Goal: Transaction & Acquisition: Purchase product/service

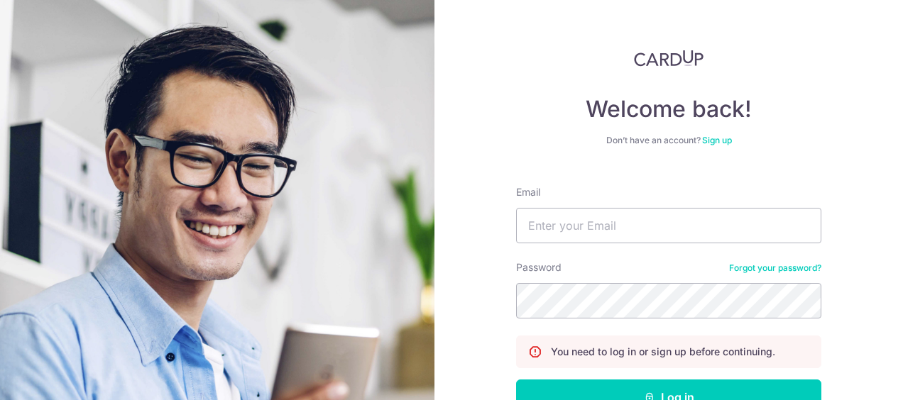
scroll to position [94, 0]
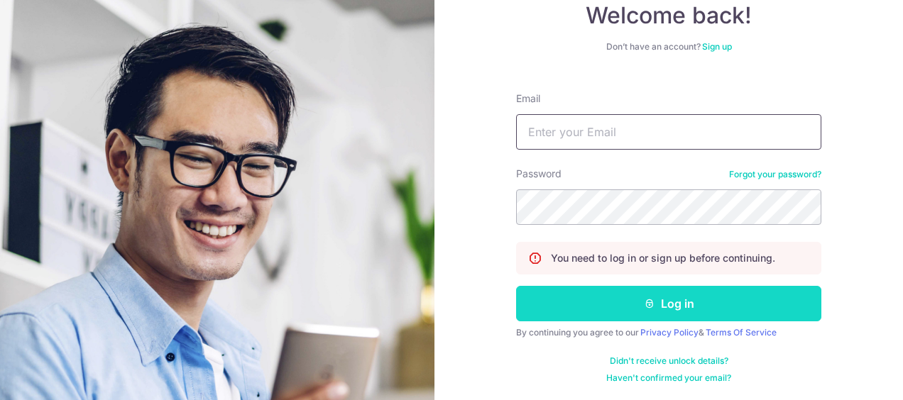
type input "[PERSON_NAME][EMAIL_ADDRESS][DOMAIN_NAME]"
click at [669, 301] on button "Log in" at bounding box center [668, 303] width 305 height 35
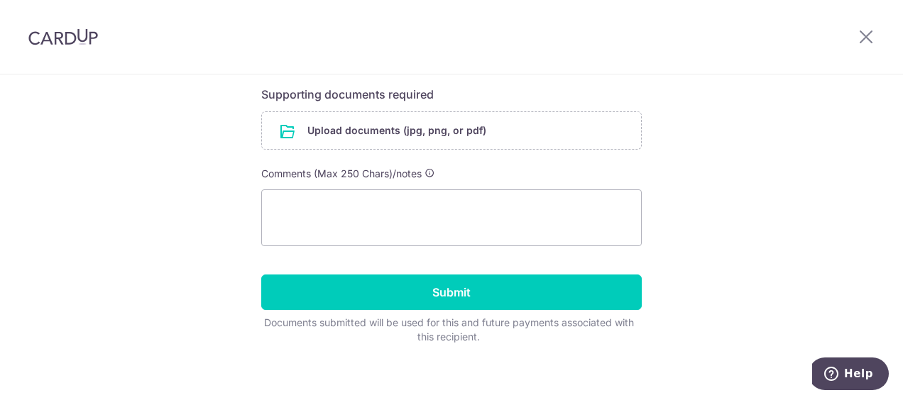
scroll to position [284, 0]
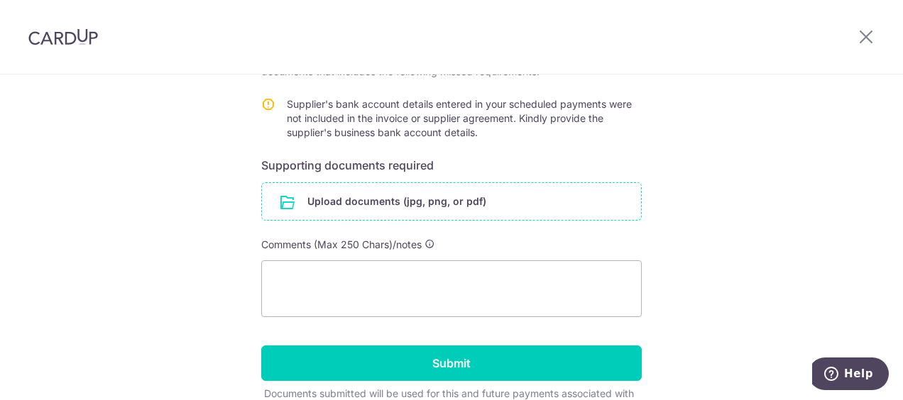
click at [348, 198] on input "file" at bounding box center [451, 201] width 379 height 37
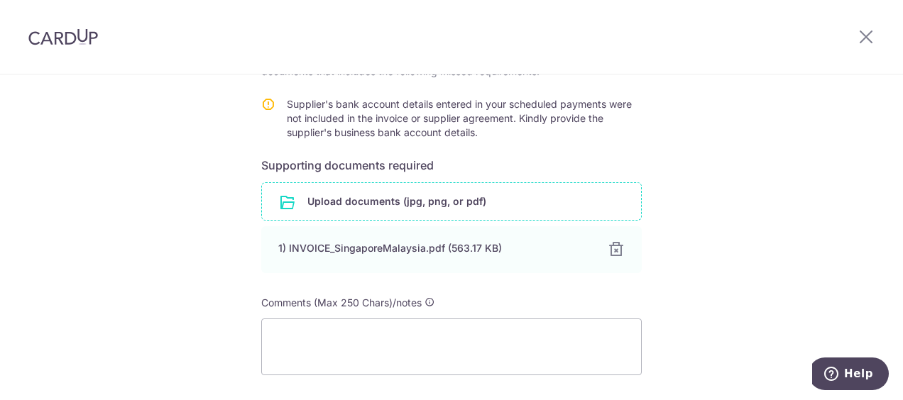
scroll to position [422, 0]
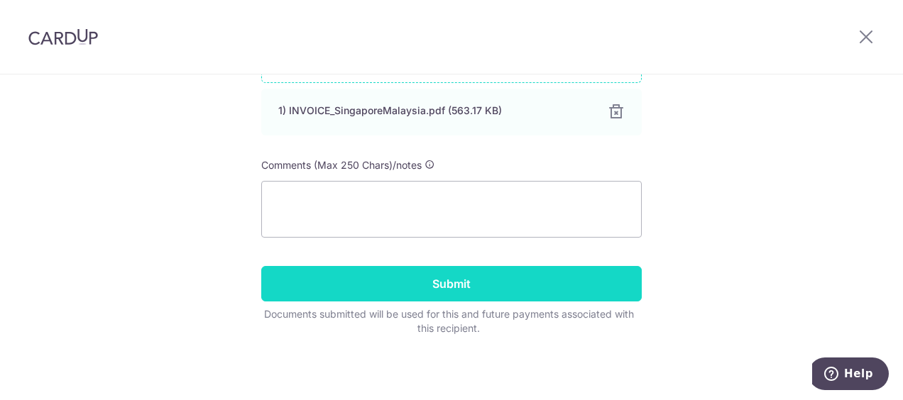
click at [493, 275] on input "Submit" at bounding box center [451, 283] width 381 height 35
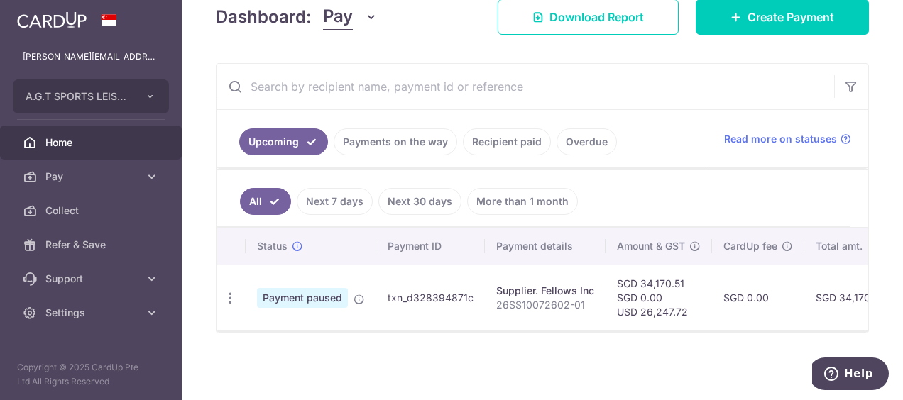
scroll to position [142, 0]
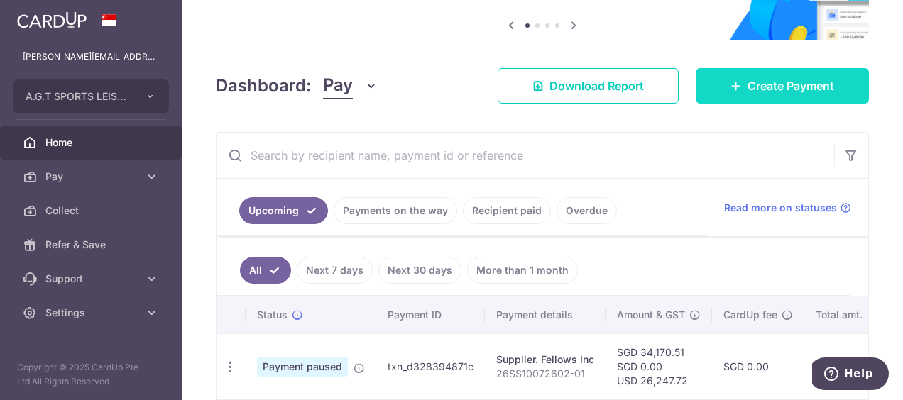
click at [764, 86] on span "Create Payment" at bounding box center [791, 85] width 87 height 17
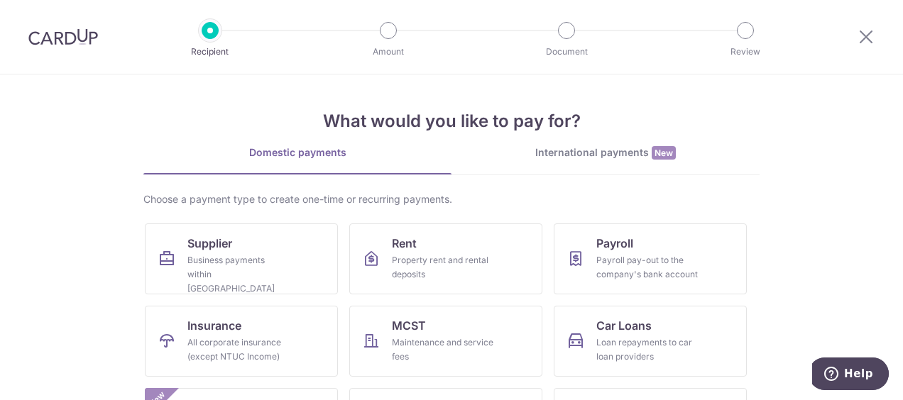
click at [591, 141] on div "What would you like to pay for? Domestic payments International payments New Ch…" at bounding box center [451, 314] width 616 height 478
click at [597, 155] on div "International payments New" at bounding box center [606, 153] width 308 height 15
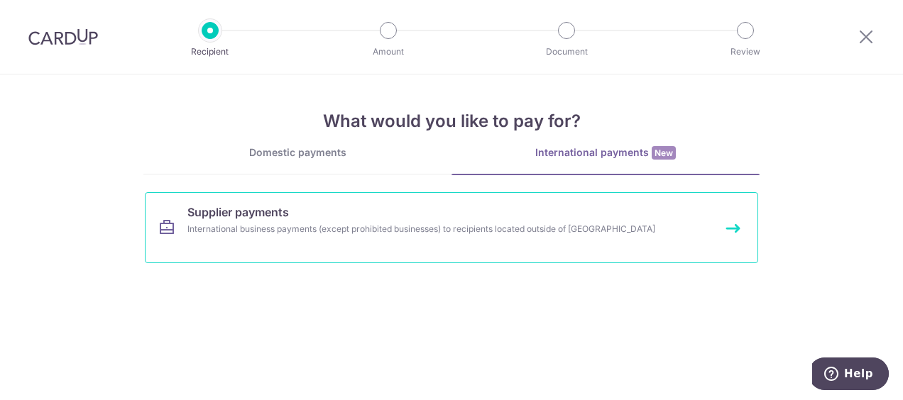
click at [342, 224] on div "International business payments (except prohibited businesses) to recipients lo…" at bounding box center [432, 229] width 491 height 14
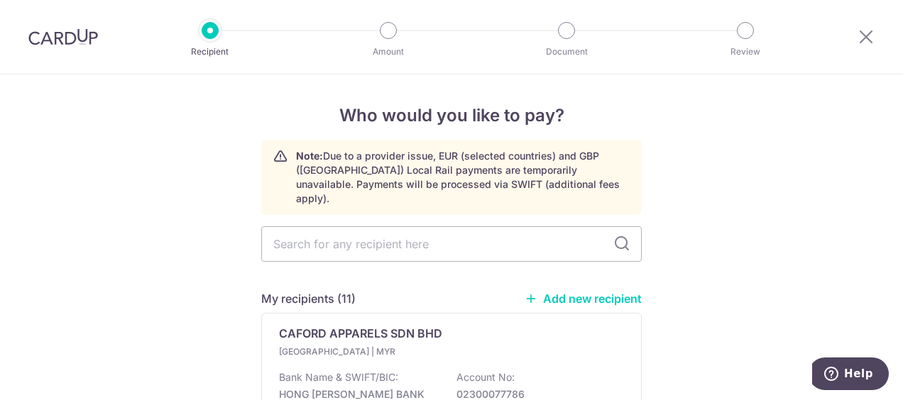
click at [591, 292] on link "Add new recipient" at bounding box center [583, 299] width 117 height 14
select select
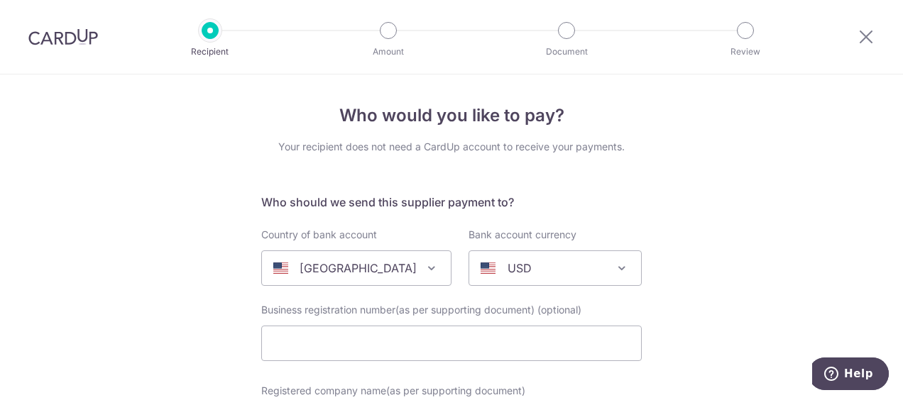
click at [423, 267] on span at bounding box center [431, 268] width 17 height 17
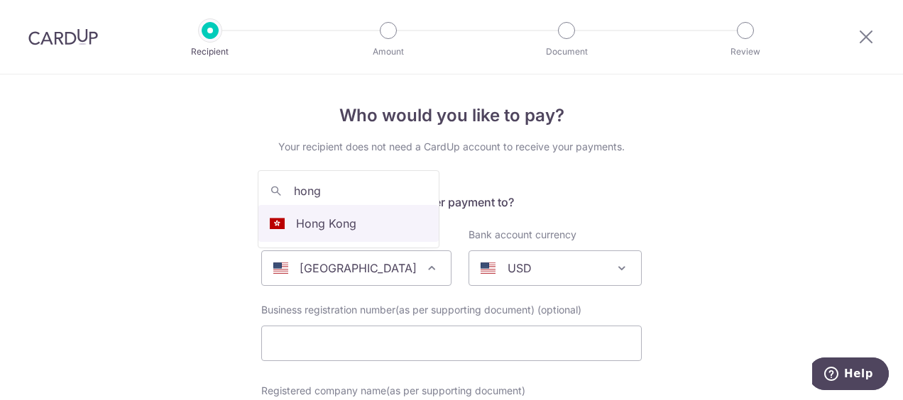
type input "hong"
select select "95"
select select "Hong Kong"
select select
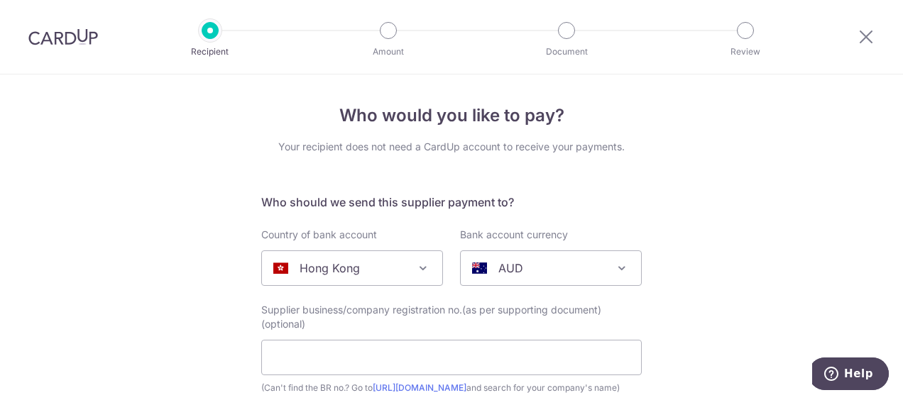
click at [613, 267] on span at bounding box center [621, 268] width 17 height 17
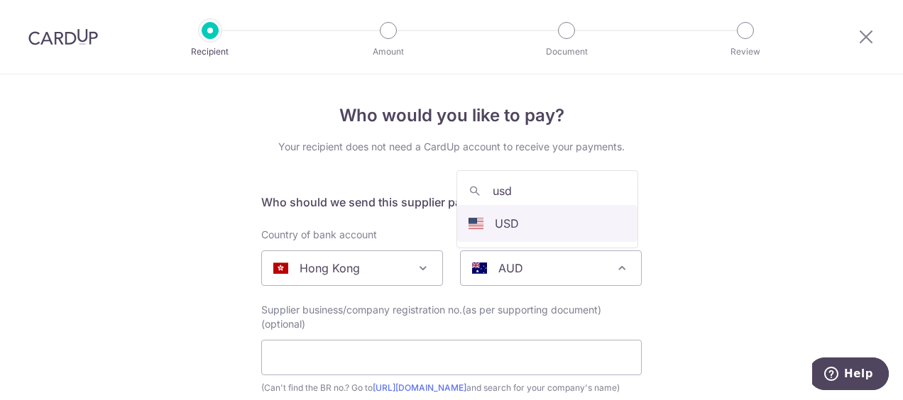
type input "usd"
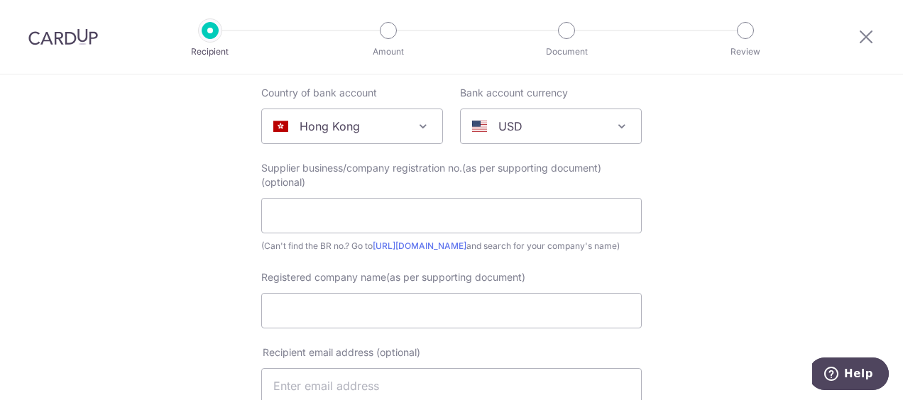
scroll to position [284, 0]
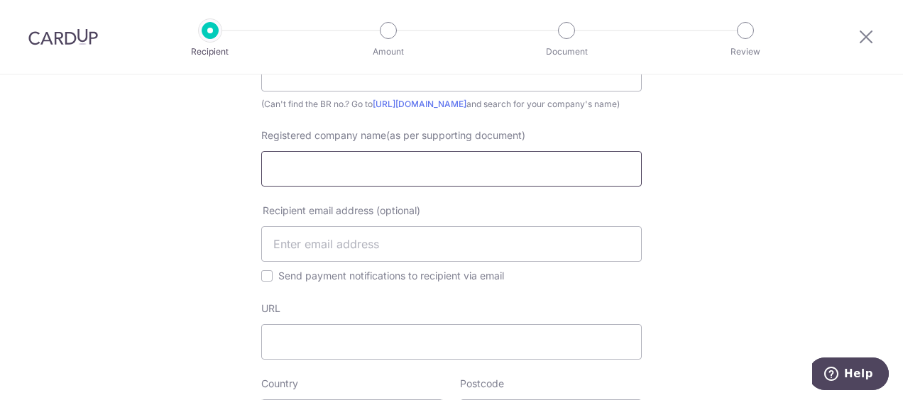
click at [286, 180] on input "Registered company name(as per supporting document)" at bounding box center [451, 168] width 381 height 35
paste input "Primer International Management Ltd"
type input "Primer International Management Ltd"
type input "[EMAIL_ADDRESS][DOMAIN_NAME]"
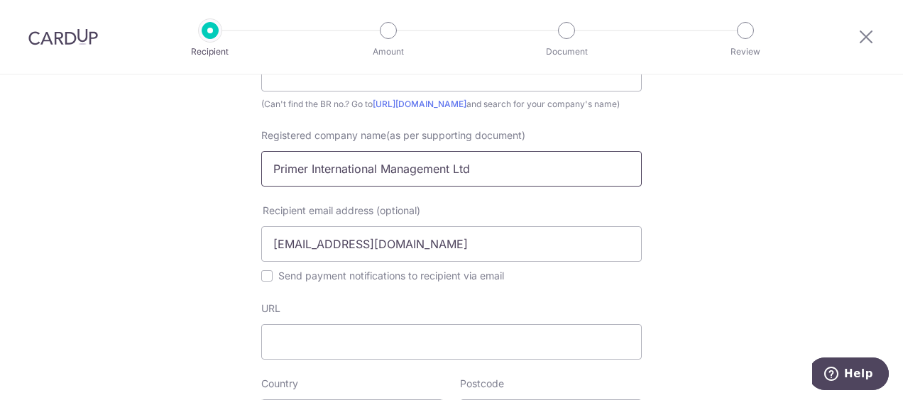
scroll to position [426, 0]
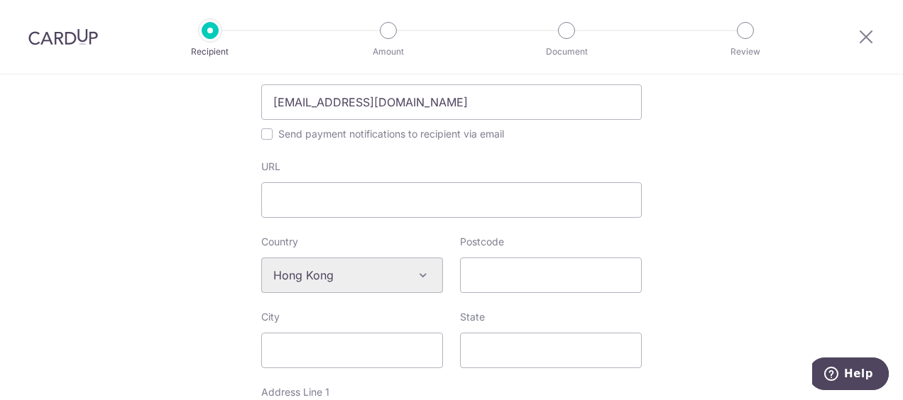
click at [417, 290] on div "Algeria Andorra Angola Anguilla Argentina Armenia Aruba Australia Austria Azerb…" at bounding box center [352, 275] width 182 height 35
click at [479, 292] on input "Postcode" at bounding box center [551, 275] width 182 height 35
type input "00000"
click at [266, 140] on input "Send payment notifications to recipient via email" at bounding box center [266, 133] width 11 height 11
checkbox input "true"
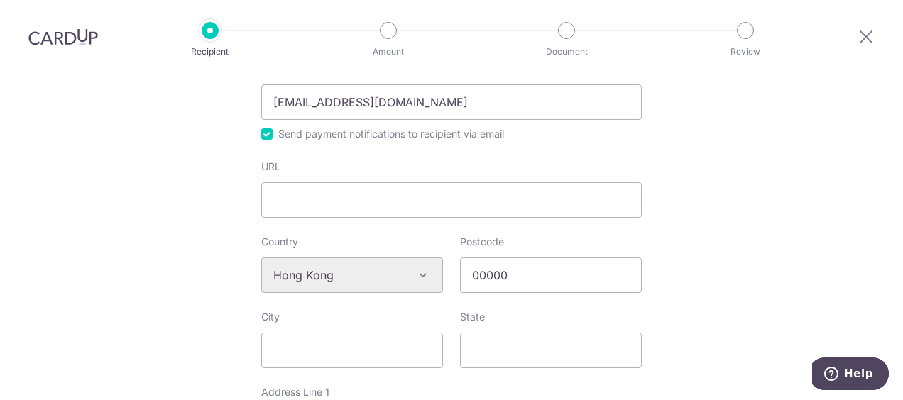
scroll to position [568, 0]
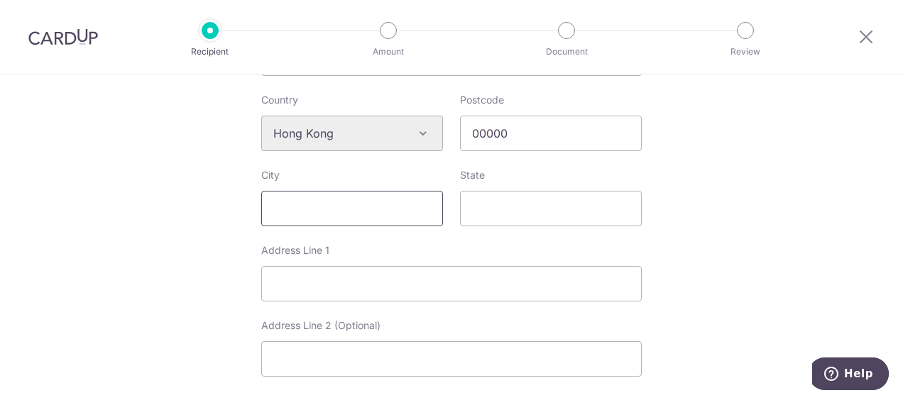
click at [295, 220] on input "City" at bounding box center [352, 208] width 182 height 35
click at [728, 212] on div "Who would you like to pay? Your recipient does not need a CardUp account to rec…" at bounding box center [451, 135] width 903 height 1257
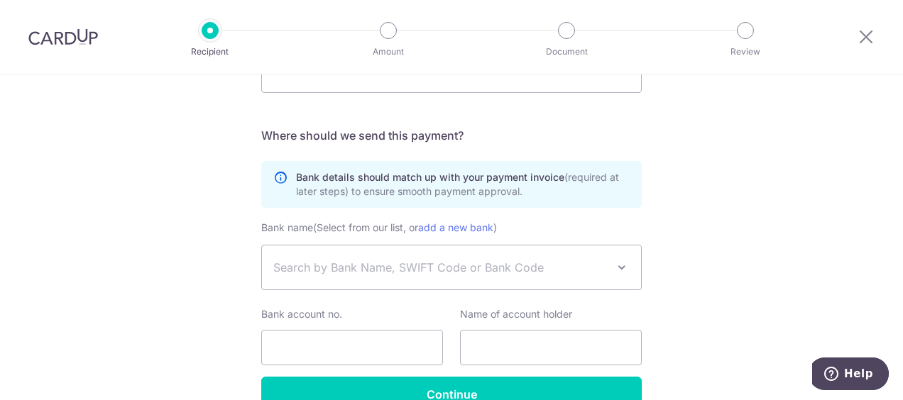
scroll to position [943, 0]
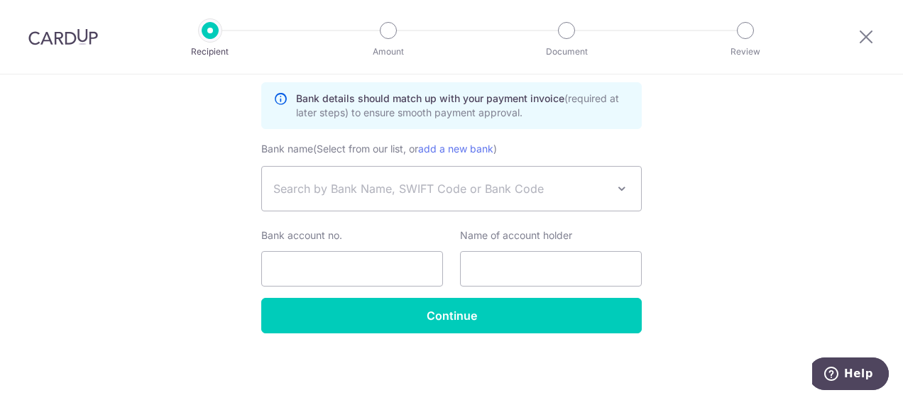
click at [372, 182] on span "Search by Bank Name, SWIFT Code or Bank Code" at bounding box center [440, 188] width 334 height 17
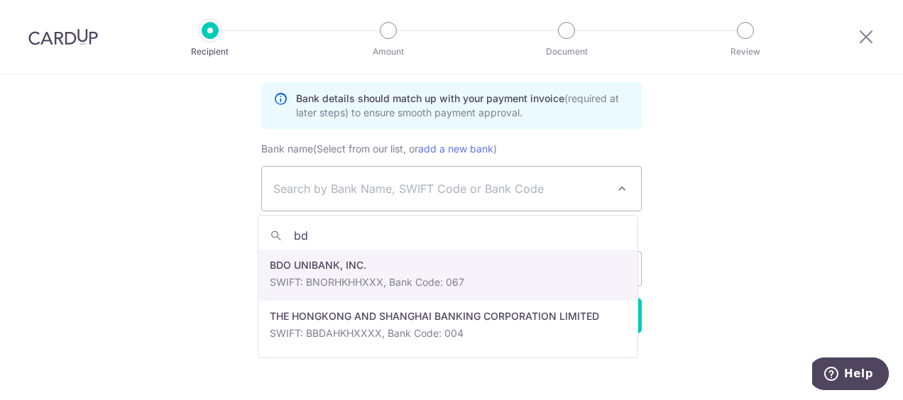
type input "bdo"
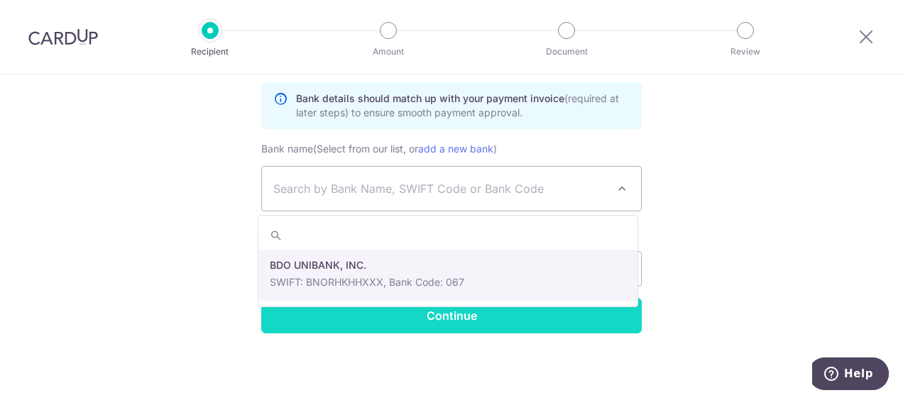
click at [478, 315] on input "Continue" at bounding box center [451, 315] width 381 height 35
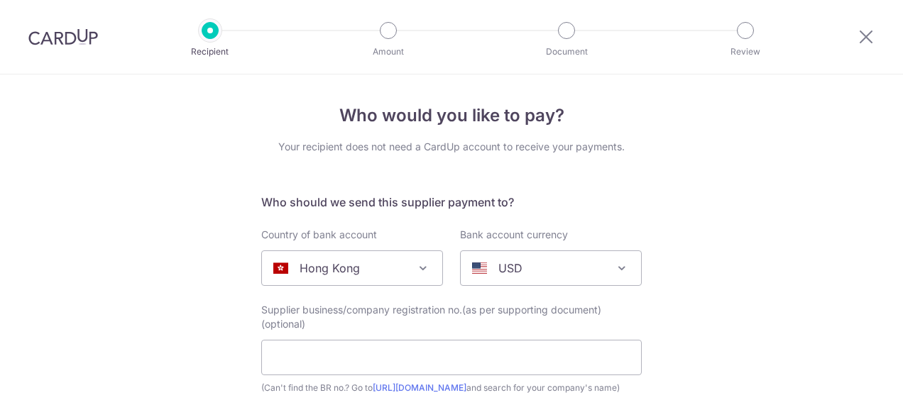
select select
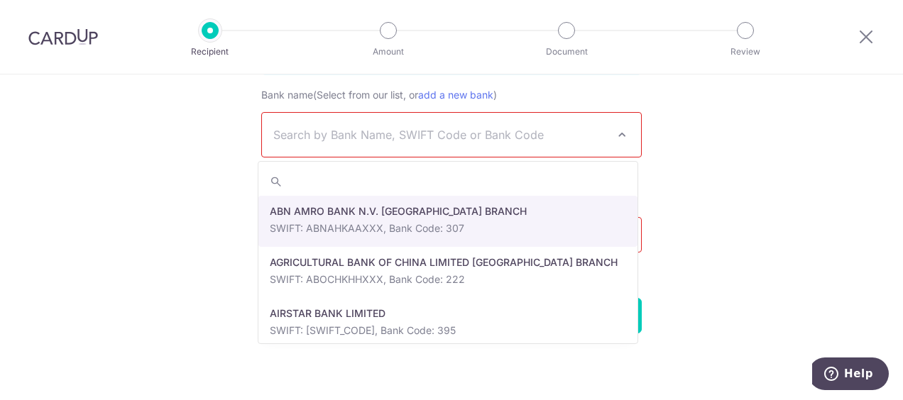
click at [379, 124] on span "Search by Bank Name, SWIFT Code or Bank Code" at bounding box center [451, 135] width 379 height 44
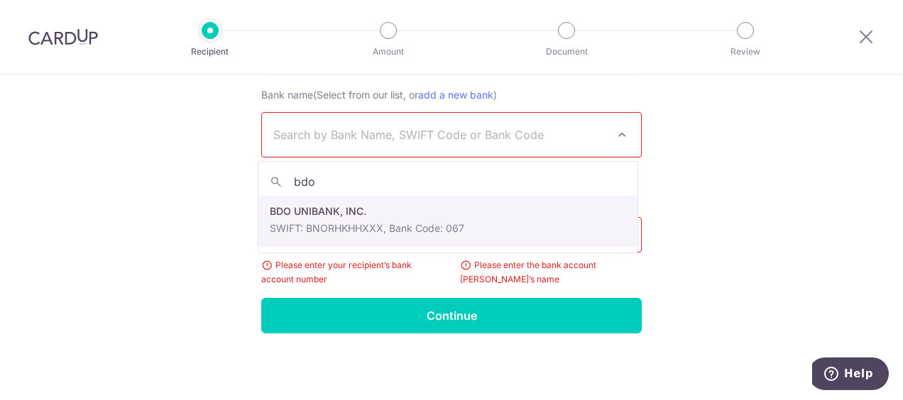
type input "bdo"
select select "1150"
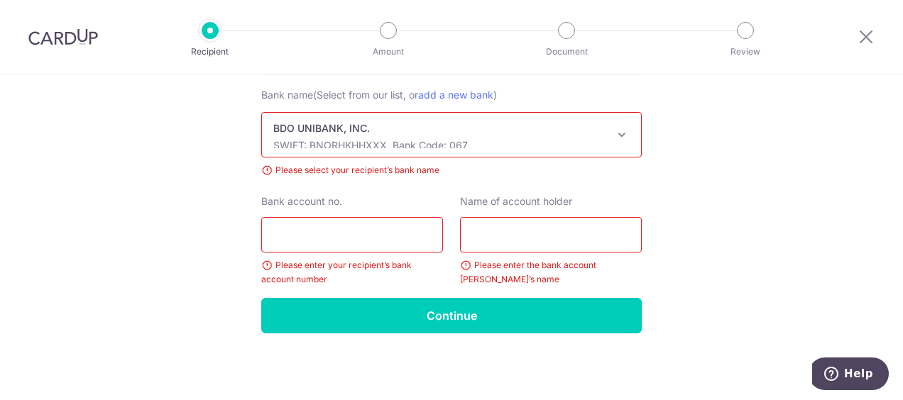
click at [334, 232] on input "Bank account no." at bounding box center [352, 234] width 182 height 35
paste input "800010004068"
type input "800010004068"
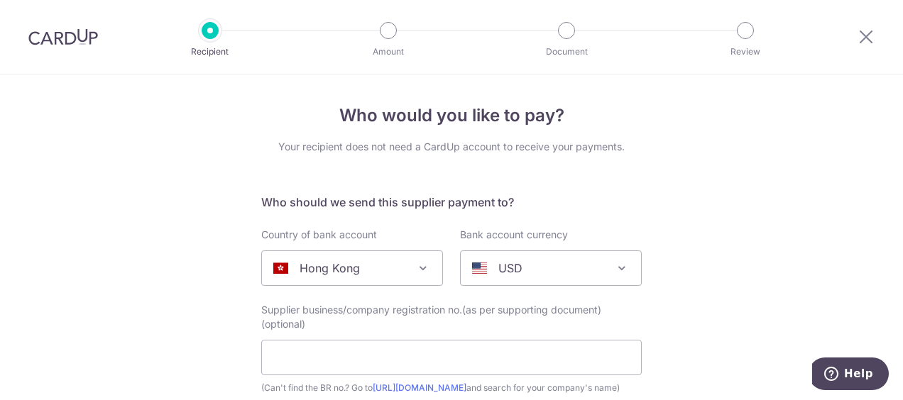
scroll to position [213, 0]
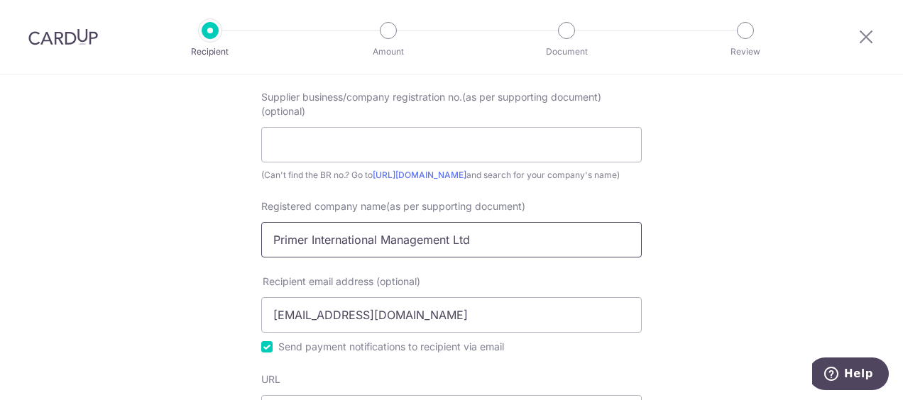
drag, startPoint x: 469, startPoint y: 255, endPoint x: 284, endPoint y: 253, distance: 184.6
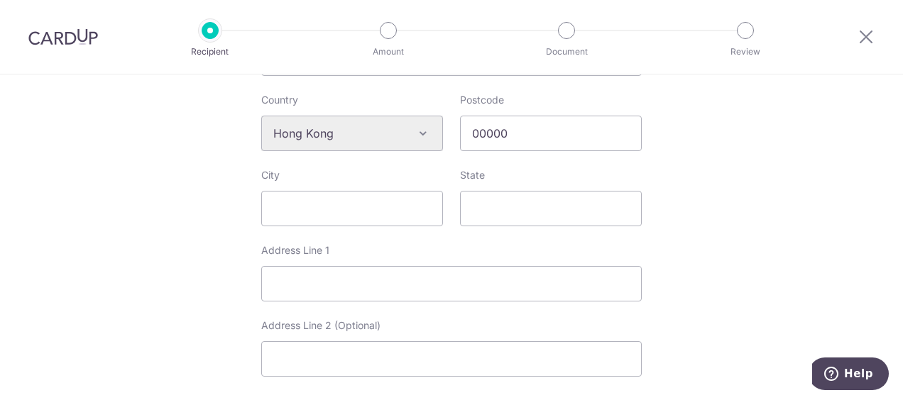
scroll to position [923, 0]
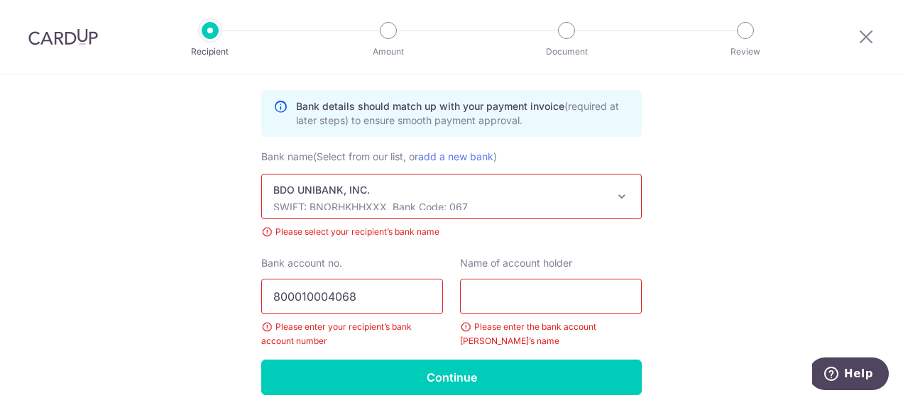
click at [477, 314] on input "text" at bounding box center [551, 296] width 182 height 35
paste input "Primer International Management Ltd"
type input "Primer International Management Ltd"
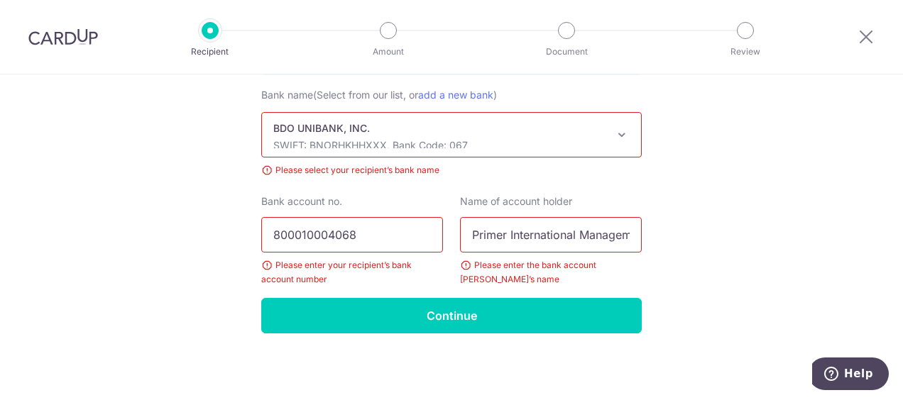
scroll to position [856, 0]
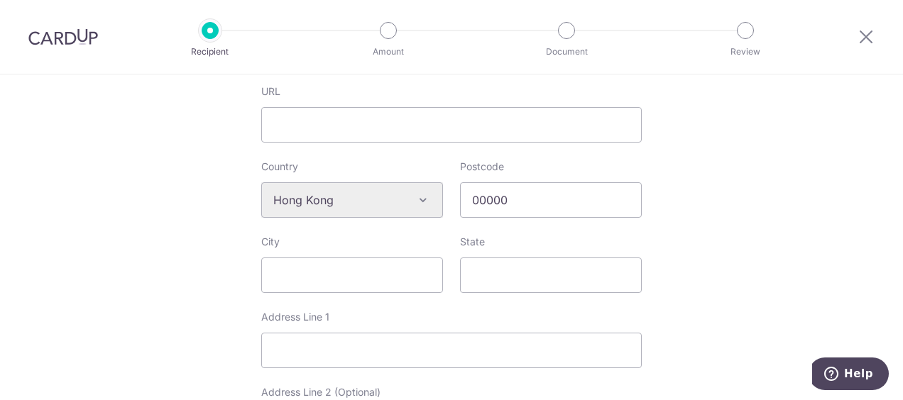
scroll to position [572, 0]
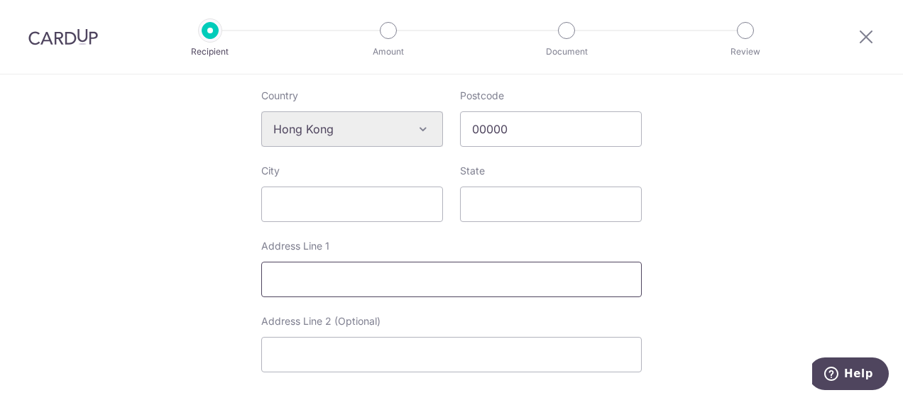
click at [263, 294] on input "Address Line 1" at bounding box center [451, 279] width 381 height 35
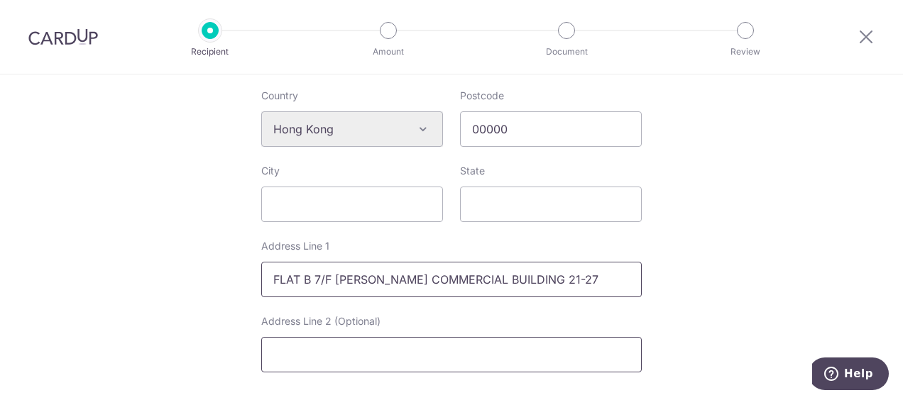
type input "FLAT B 7/F SHING HING COMMERCIAL BUILDING 21-27"
click at [335, 373] on input "Address Line 2 (Optional)" at bounding box center [451, 354] width 381 height 35
type input "WING KUT STREET"
click at [295, 219] on input "City" at bounding box center [352, 204] width 182 height 35
type input "CENTRAL"
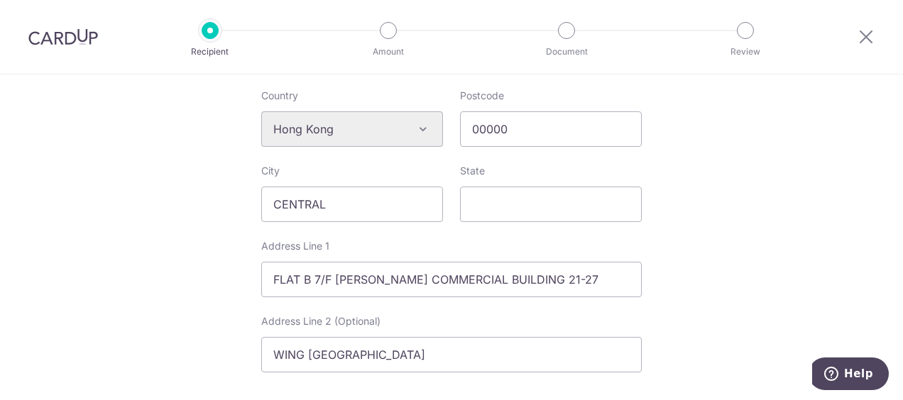
click at [731, 232] on div "Who would you like to pay? Your recipient does not need a CardUp account to rec…" at bounding box center [451, 157] width 903 height 1310
click at [513, 219] on input "State" at bounding box center [551, 204] width 182 height 35
click at [480, 217] on input "HING KONG" at bounding box center [551, 204] width 182 height 35
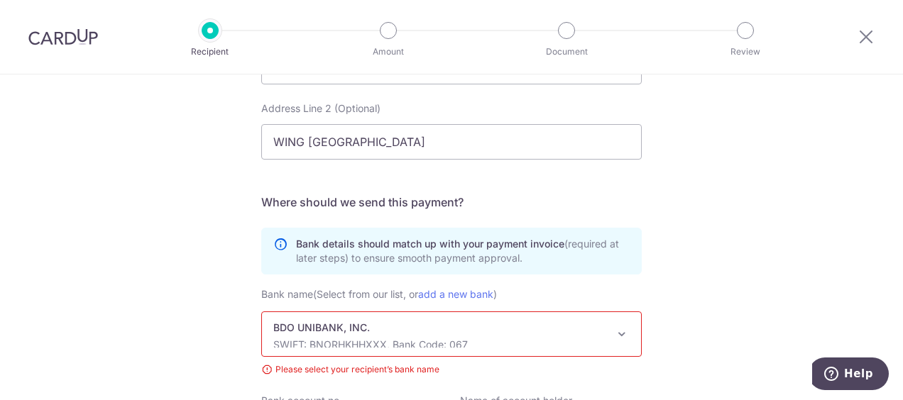
scroll to position [997, 0]
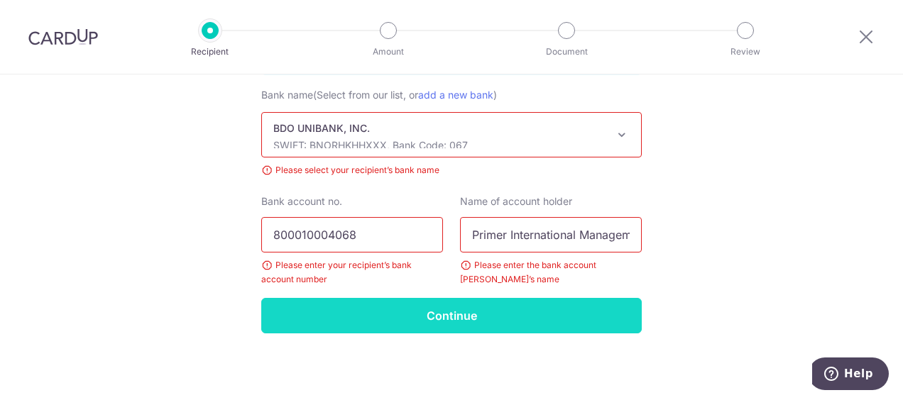
type input "HoNG KONG"
click at [442, 314] on input "Continue" at bounding box center [451, 315] width 381 height 35
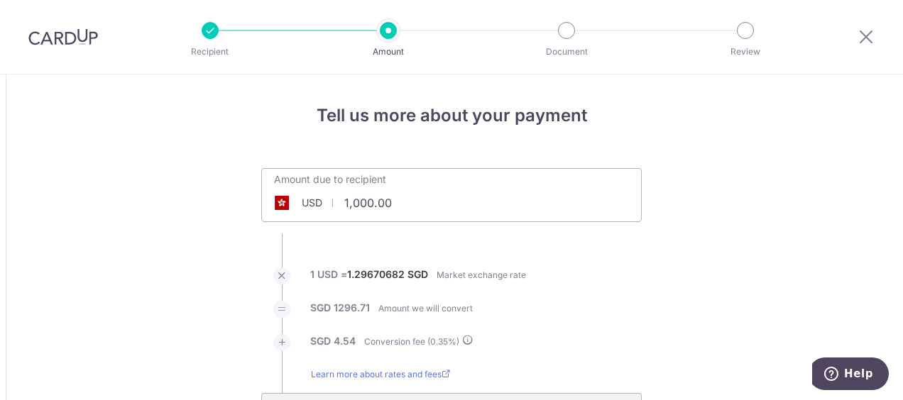
drag, startPoint x: 406, startPoint y: 205, endPoint x: 341, endPoint y: 203, distance: 65.3
click at [341, 203] on input "1,000.00" at bounding box center [371, 203] width 219 height 33
type input "4,350.00"
type input "5,660.46"
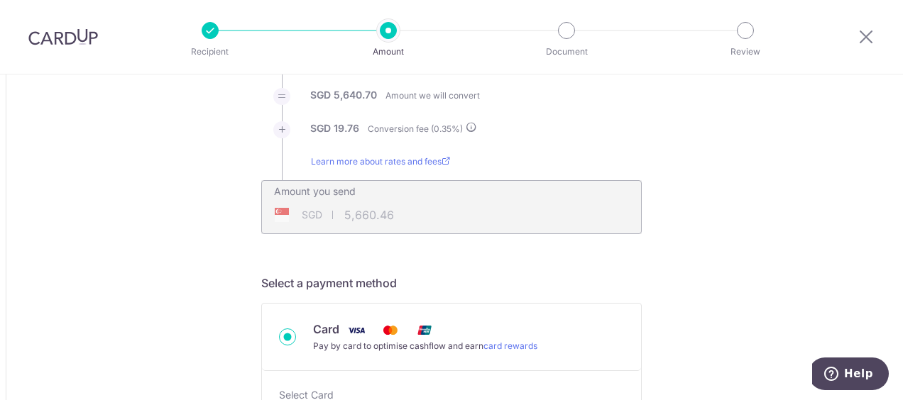
scroll to position [426, 0]
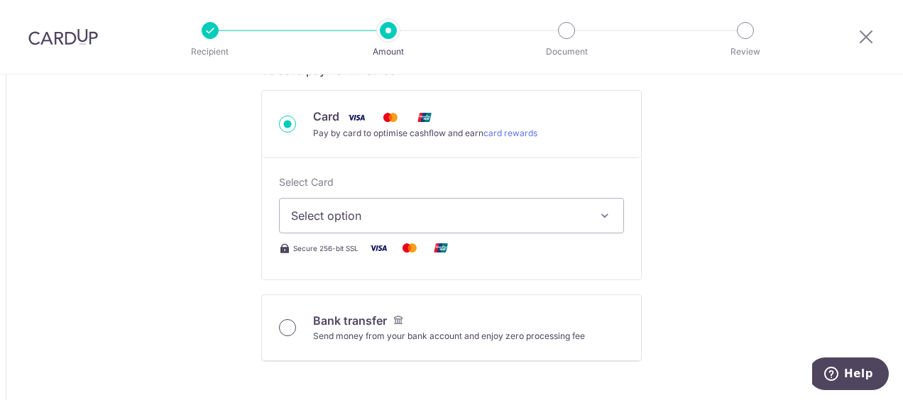
click at [285, 324] on input "Bank transfer Send money from your bank account and enjoy zero processing fee" at bounding box center [287, 327] width 17 height 17
radio input "true"
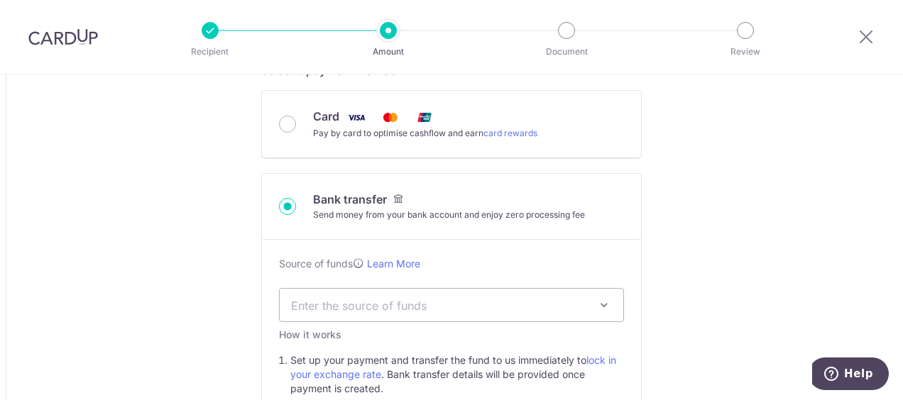
type input "4,350.00"
type input "5,651.38"
click at [613, 306] on span "Enter the source of funds" at bounding box center [452, 305] width 344 height 33
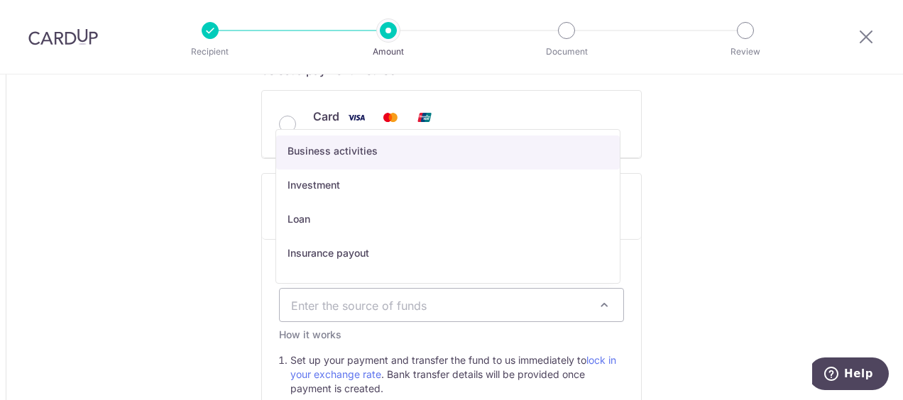
select select "1"
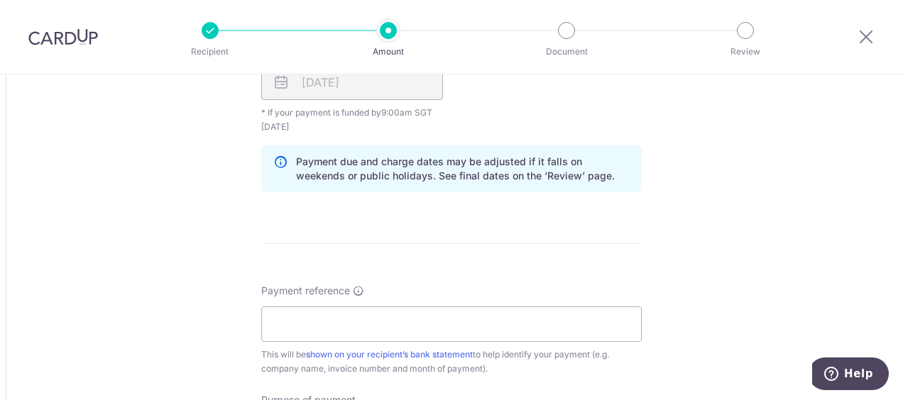
scroll to position [1207, 0]
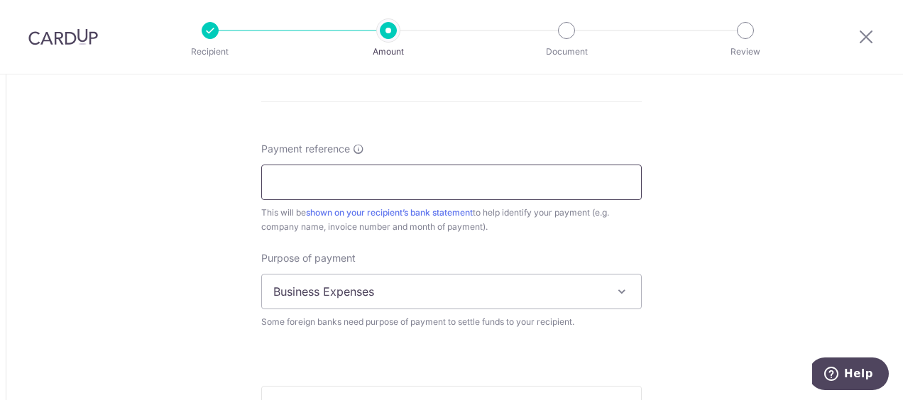
click at [305, 180] on input "Payment reference" at bounding box center [451, 182] width 381 height 35
type input "C002076"
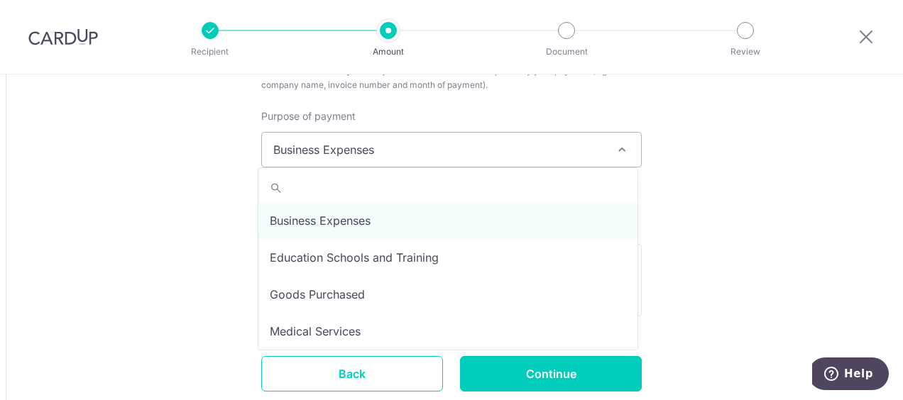
click at [613, 148] on span at bounding box center [621, 149] width 17 height 17
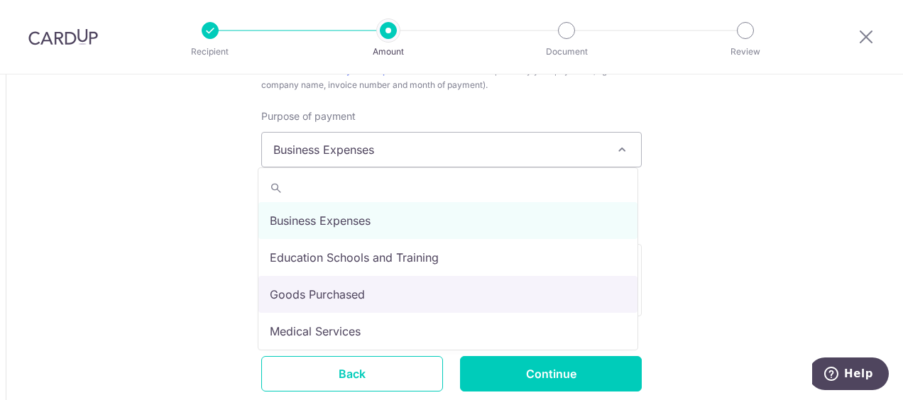
select select "Goods Purchased"
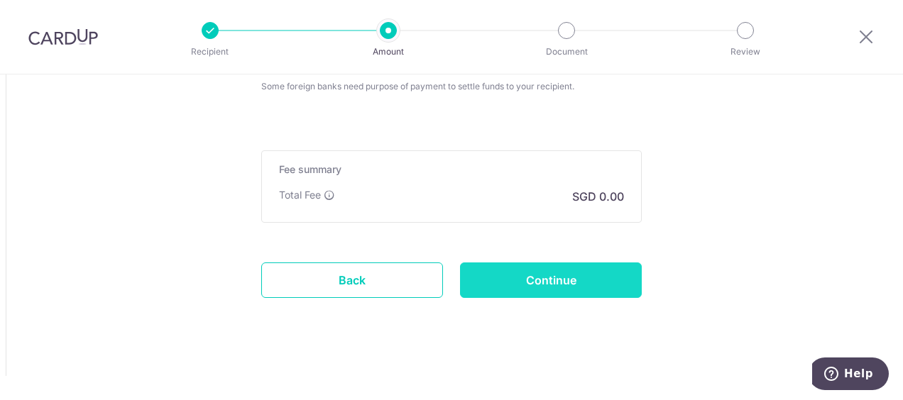
click at [567, 284] on input "Continue" at bounding box center [551, 280] width 182 height 35
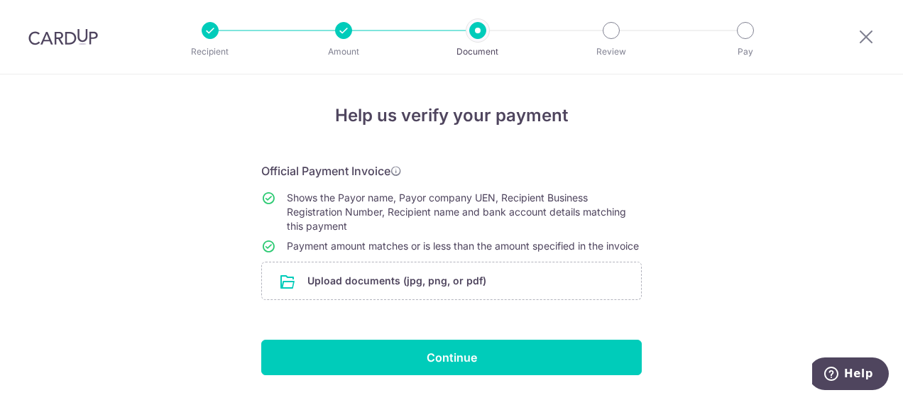
scroll to position [55, 0]
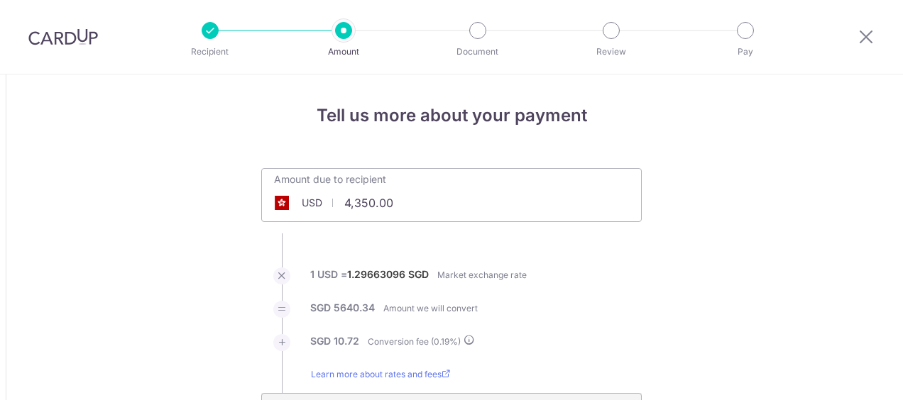
select select "Goods Purchased"
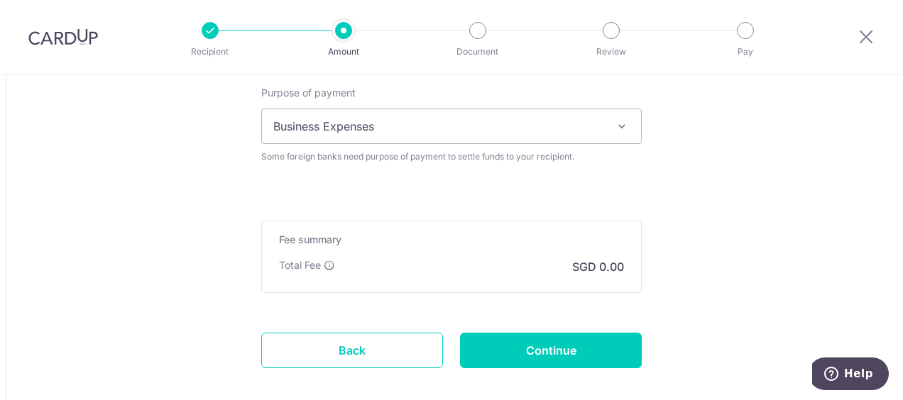
scroll to position [1462, 0]
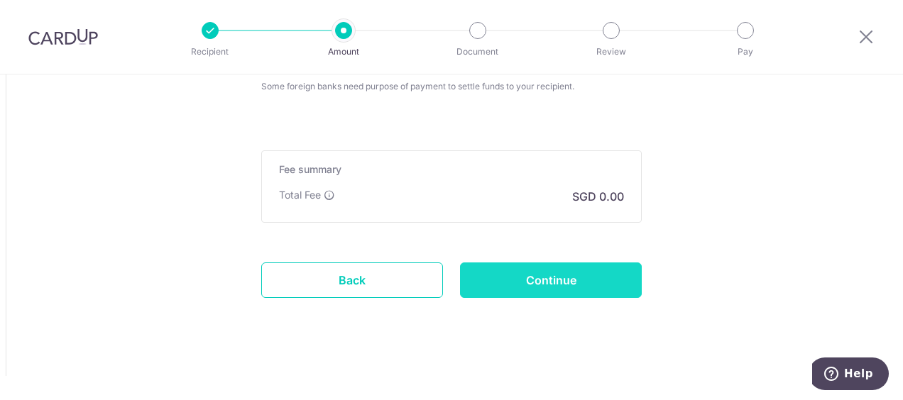
click at [569, 275] on input "Continue" at bounding box center [551, 280] width 182 height 35
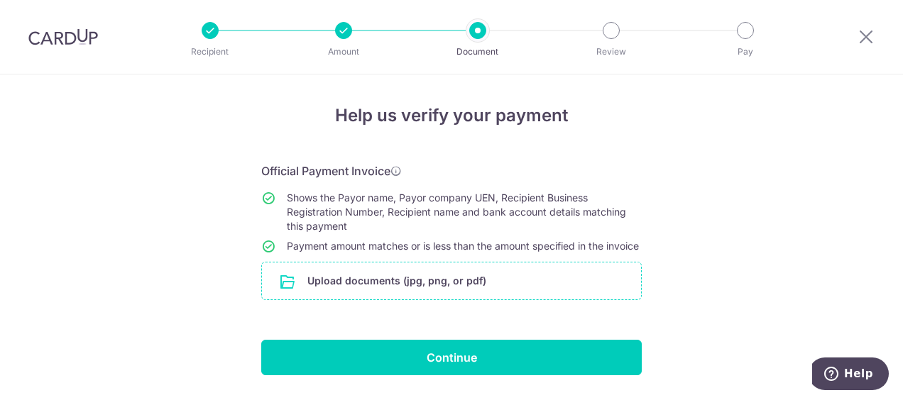
click at [412, 290] on input "file" at bounding box center [451, 281] width 379 height 37
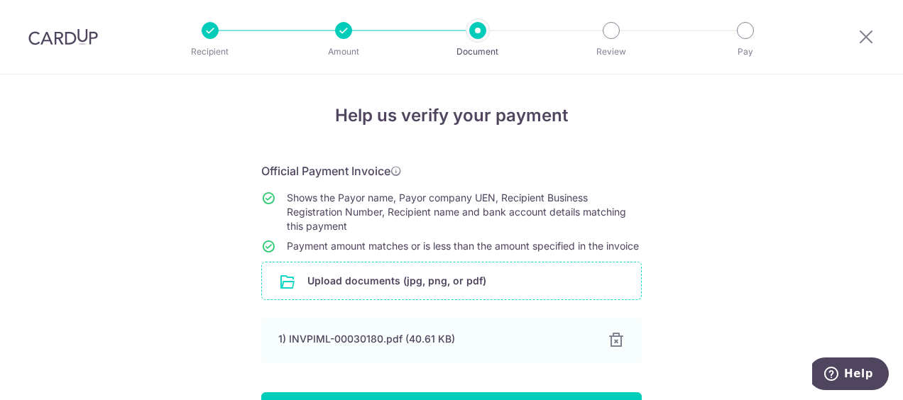
scroll to position [107, 0]
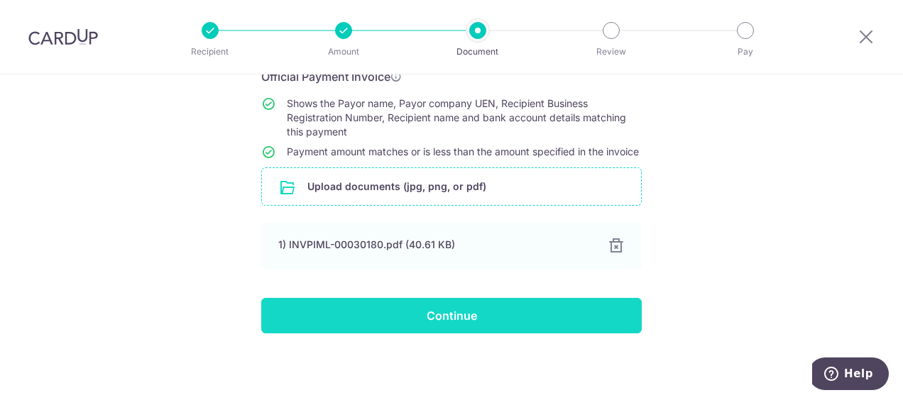
click at [469, 311] on input "Continue" at bounding box center [451, 315] width 381 height 35
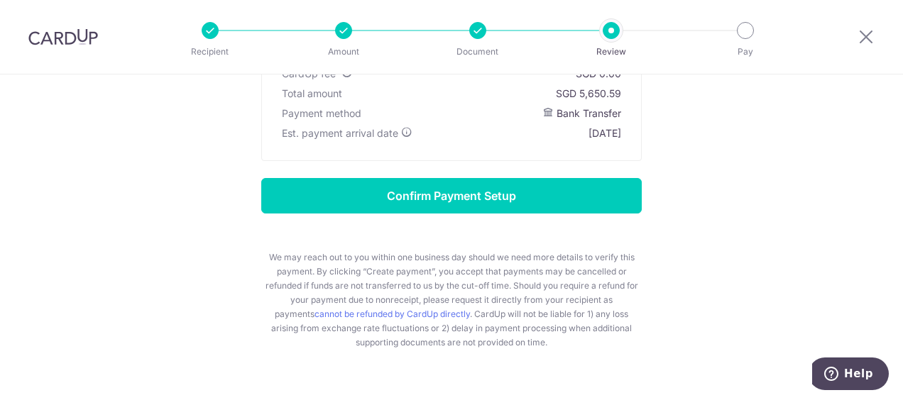
scroll to position [71, 0]
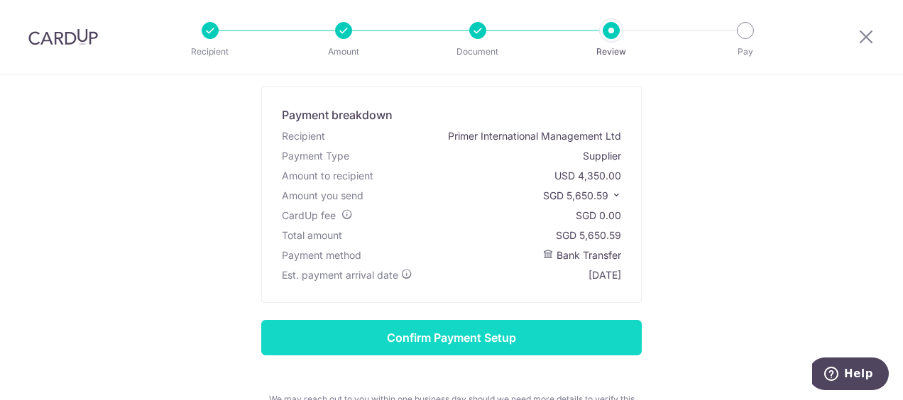
click at [459, 336] on input "Confirm Payment Setup" at bounding box center [451, 337] width 381 height 35
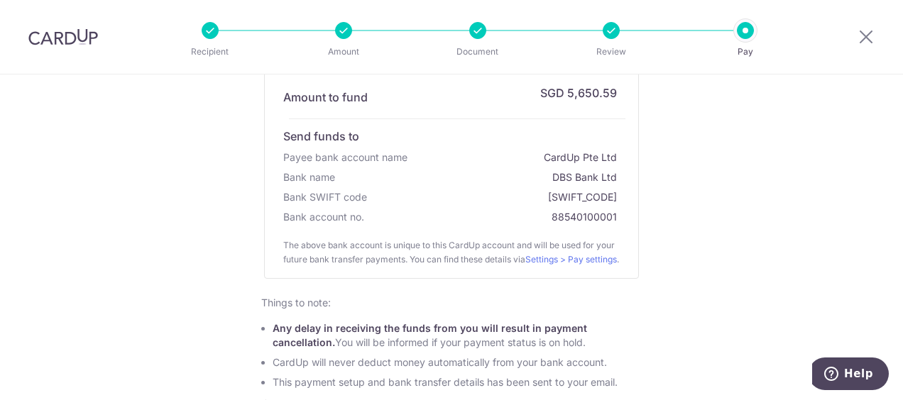
scroll to position [252, 0]
click at [869, 38] on icon at bounding box center [866, 37] width 17 height 18
